Goal: Check status: Check status

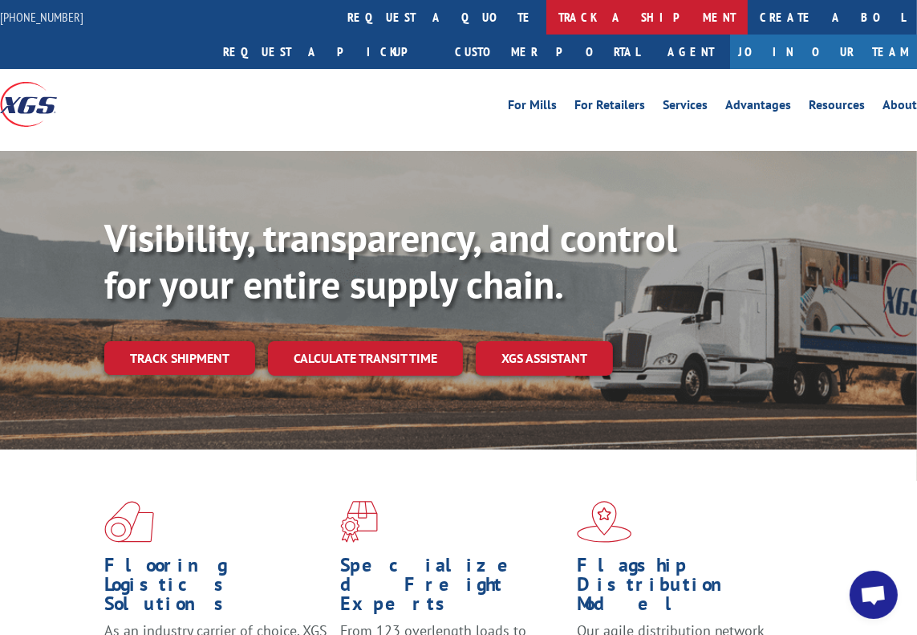
click at [547, 30] on link "track a shipment" at bounding box center [647, 17] width 201 height 35
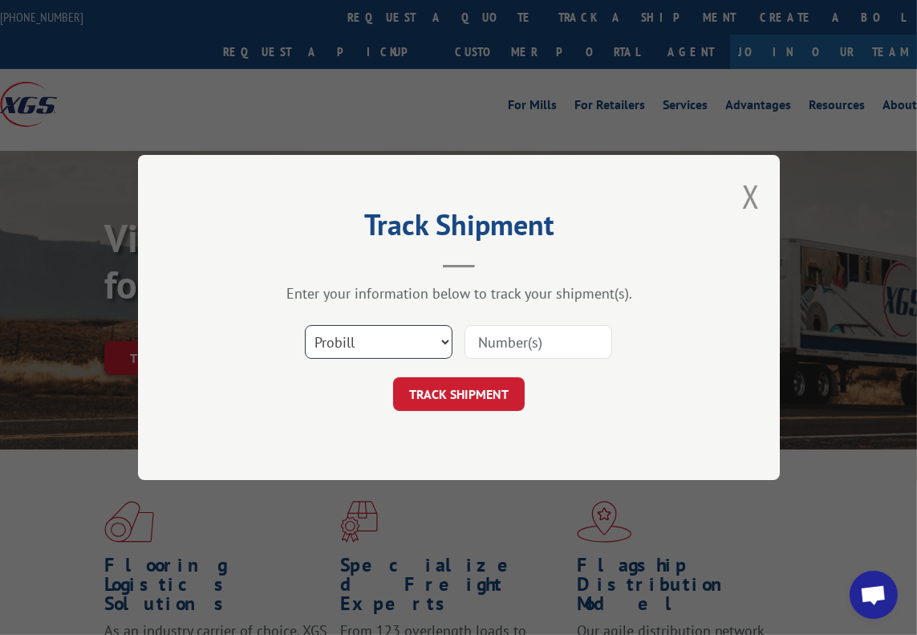
click at [373, 336] on select "Select category... Probill BOL PO" at bounding box center [379, 342] width 148 height 34
select select "bol"
click at [305, 325] on select "Select category... Probill BOL PO" at bounding box center [379, 342] width 148 height 34
click at [486, 344] on input at bounding box center [539, 342] width 148 height 34
paste input "6027114"
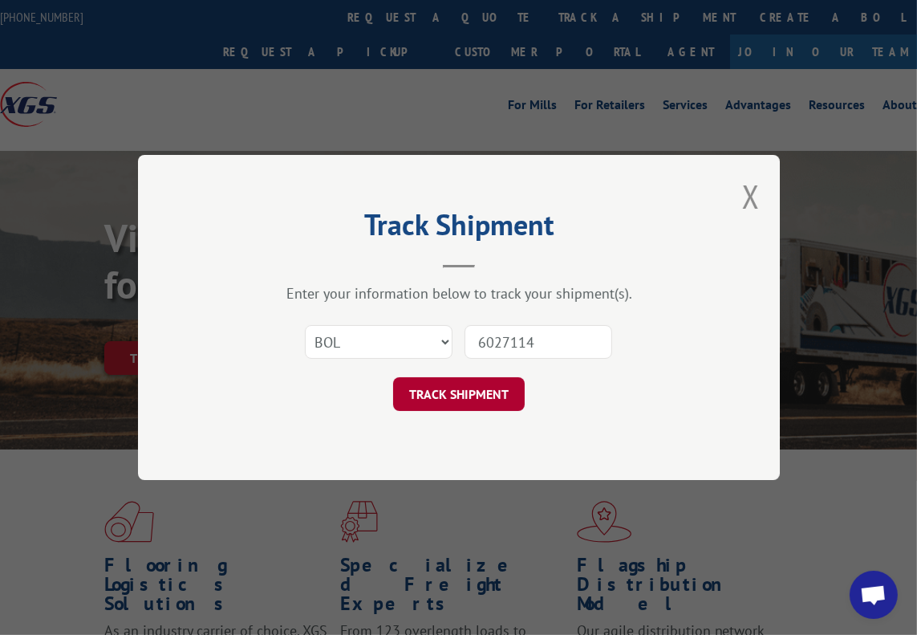
type input "6027114"
click at [437, 377] on button "TRACK SHIPMENT" at bounding box center [459, 394] width 132 height 34
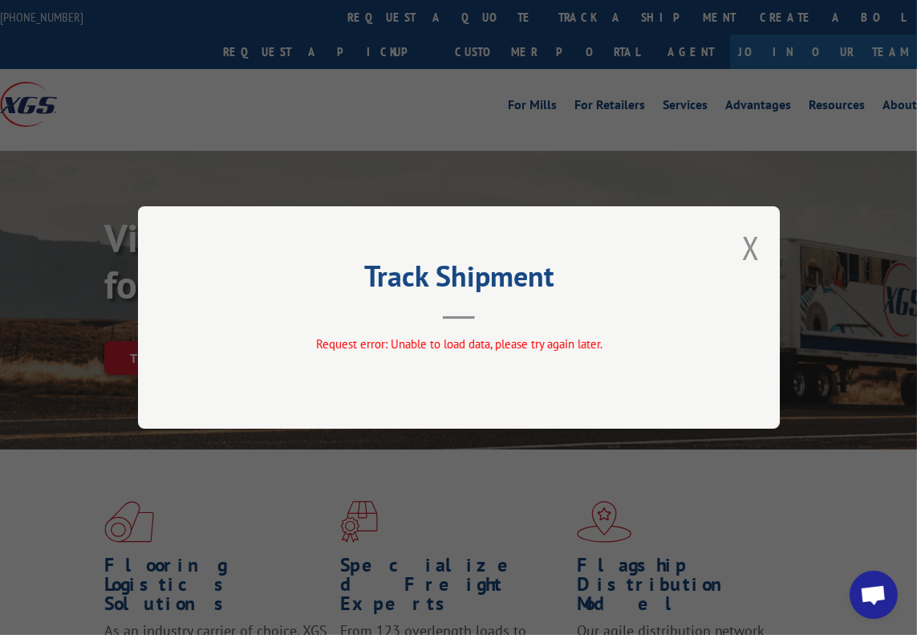
click at [778, 184] on div "Track Shipment Request error: Unable to load data, please try again later." at bounding box center [458, 317] width 917 height 635
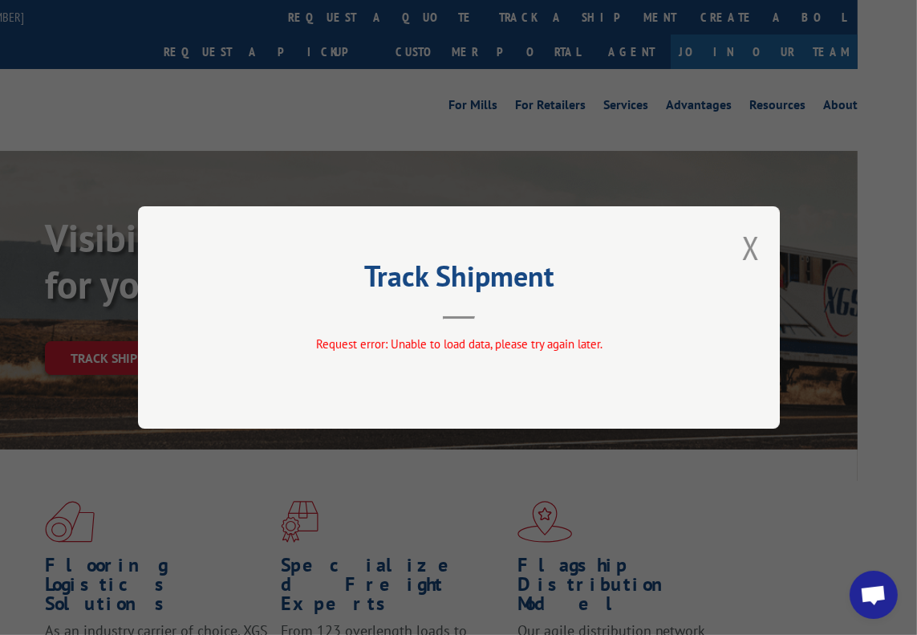
scroll to position [0, 82]
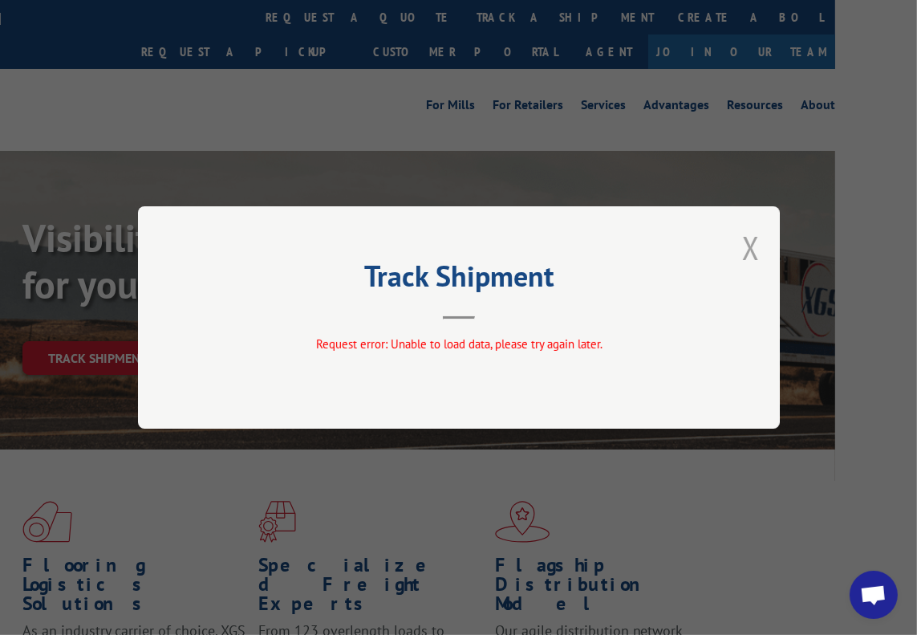
click at [749, 253] on button "Close modal" at bounding box center [751, 247] width 18 height 43
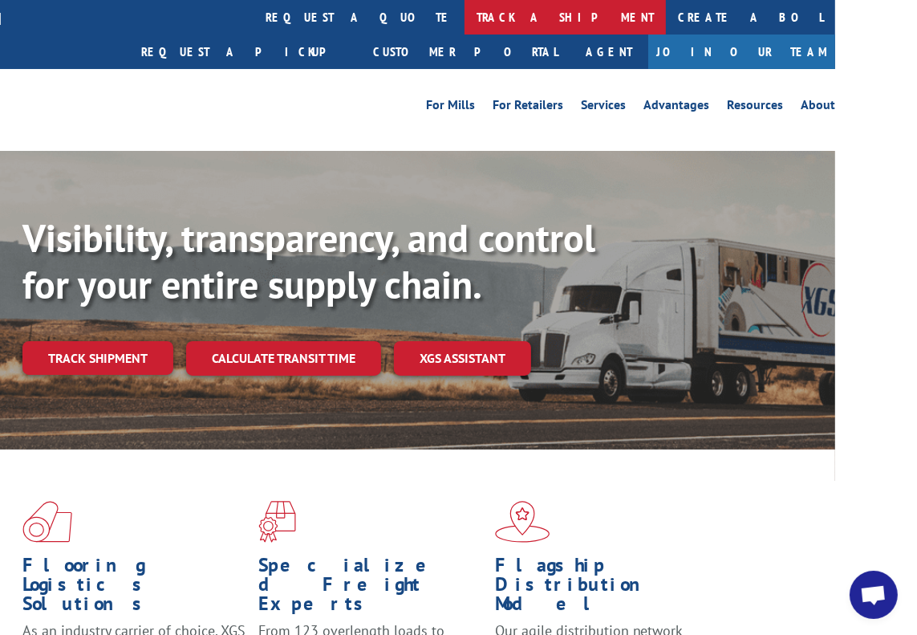
click at [465, 26] on link "track a shipment" at bounding box center [565, 17] width 201 height 35
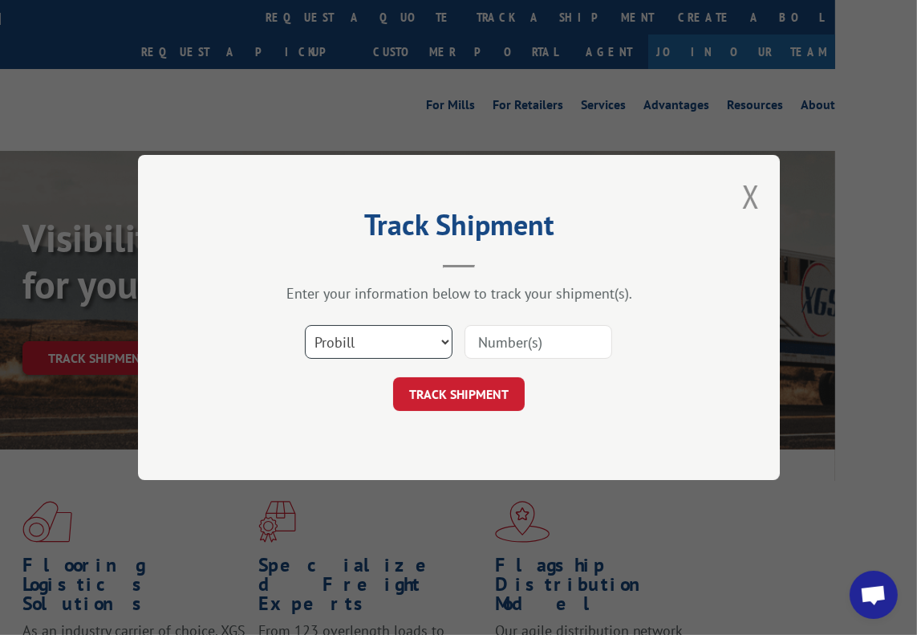
click at [353, 347] on select "Select category... Probill BOL PO" at bounding box center [379, 342] width 148 height 34
select select "bol"
click at [305, 325] on select "Select category... Probill BOL PO" at bounding box center [379, 342] width 148 height 34
click at [510, 343] on input at bounding box center [539, 342] width 148 height 34
paste input "14548550"
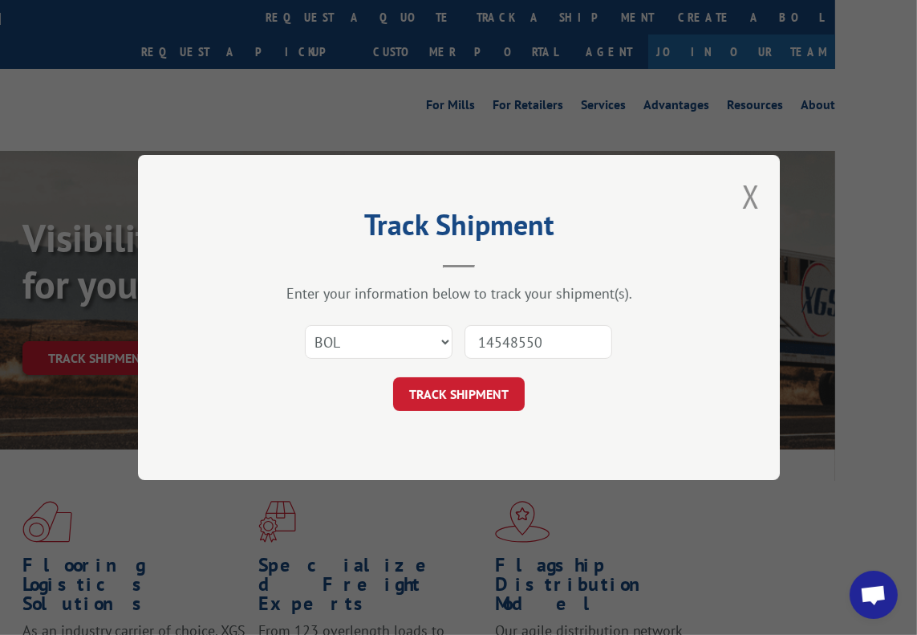
type input "14548550"
click at [513, 335] on input "14548550" at bounding box center [539, 342] width 148 height 34
paste input "6042983"
type input "6042983"
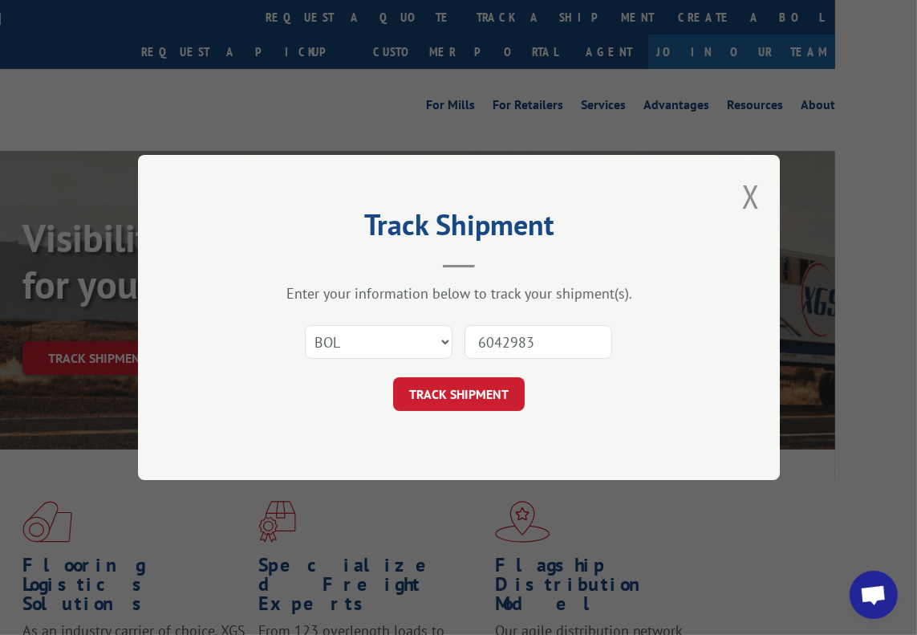
click button "TRACK SHIPMENT" at bounding box center [459, 394] width 132 height 34
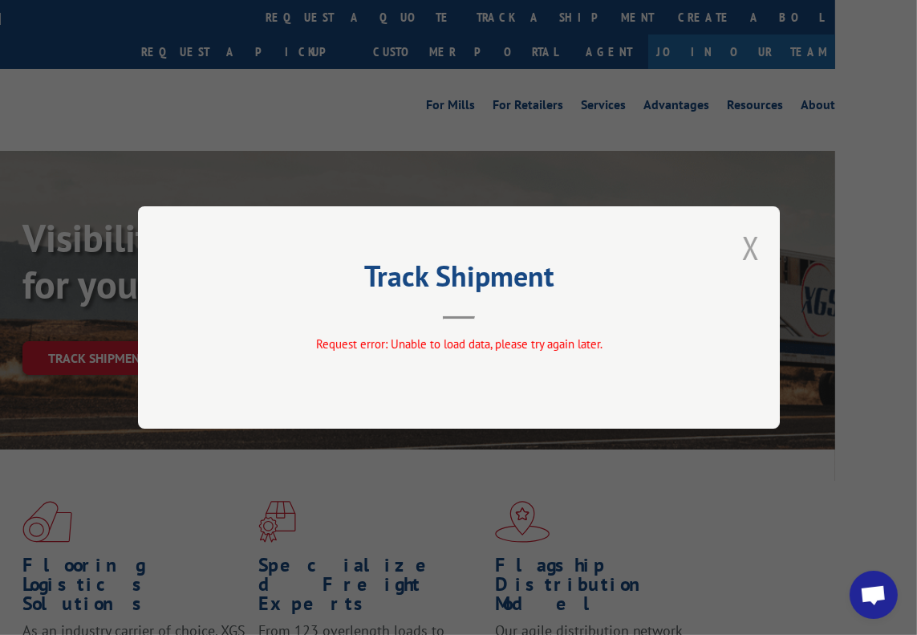
click at [752, 256] on button "Close modal" at bounding box center [751, 247] width 18 height 43
